Goal: Task Accomplishment & Management: Manage account settings

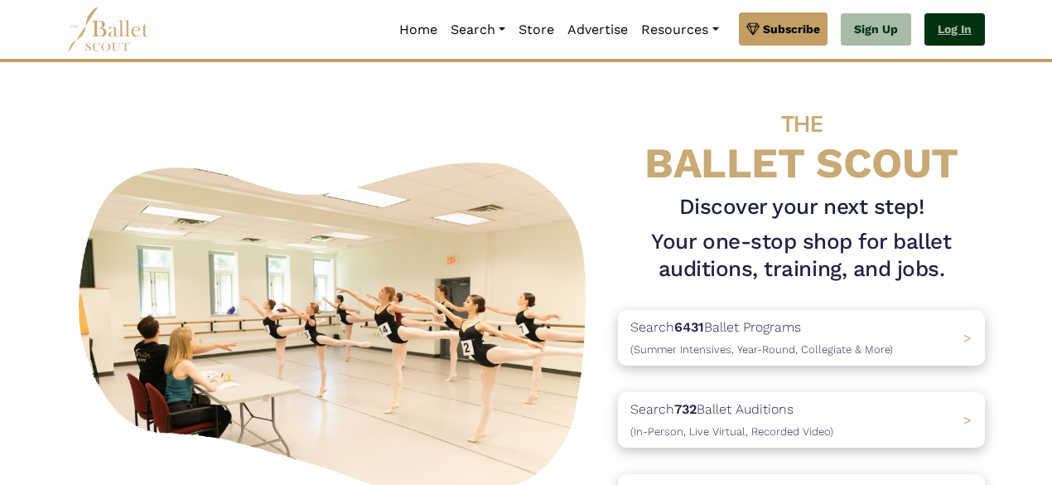
click at [958, 22] on link "Log In" at bounding box center [955, 29] width 60 height 33
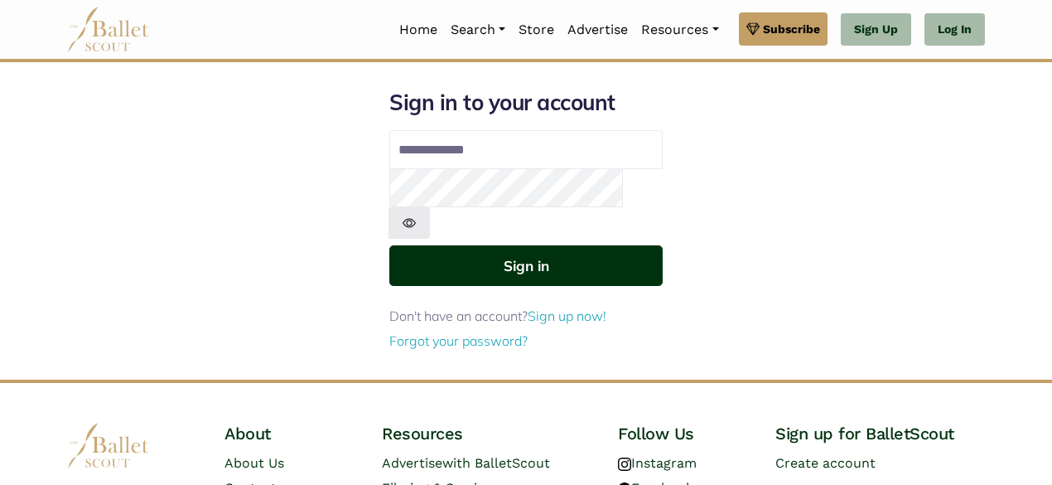
type input "**********"
click at [534, 245] on button "Sign in" at bounding box center [525, 265] width 273 height 41
